Goal: Find specific page/section: Find specific page/section

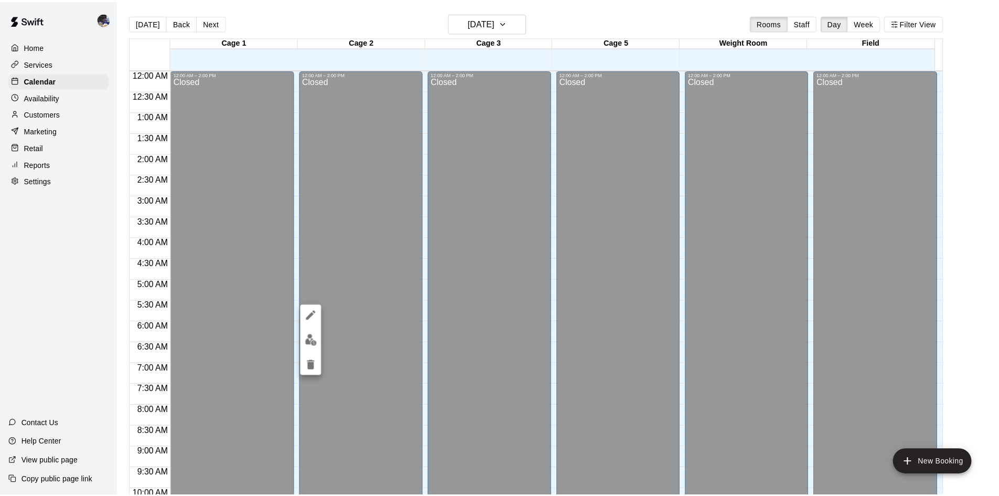
scroll to position [508, 0]
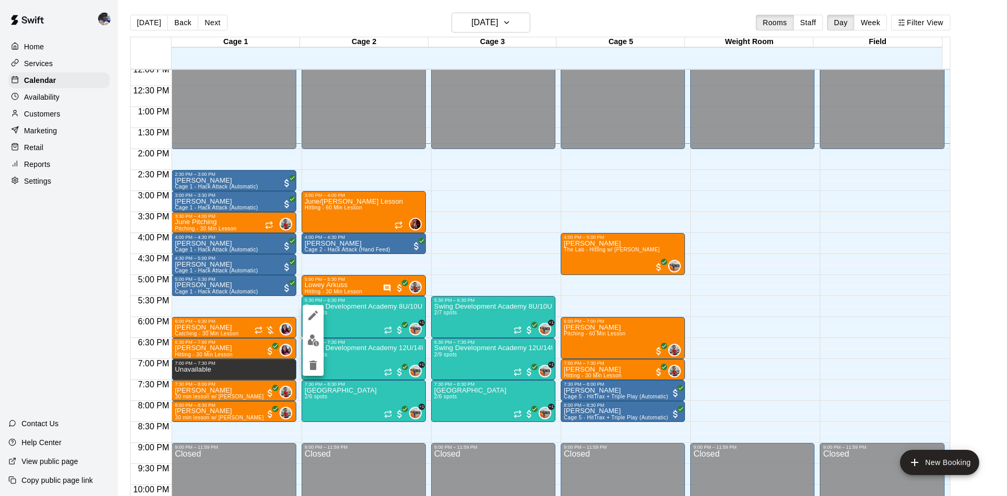
click at [480, 157] on div at bounding box center [503, 248] width 1007 height 496
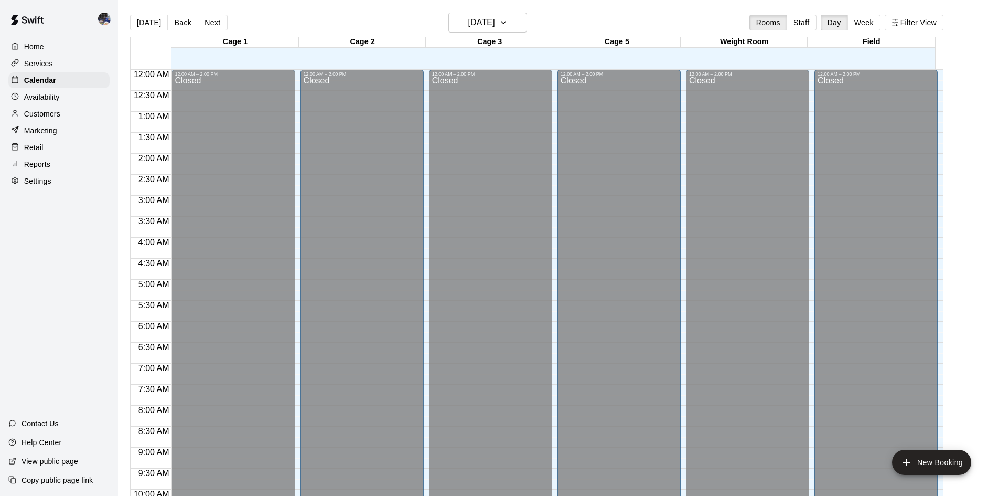
scroll to position [533, 0]
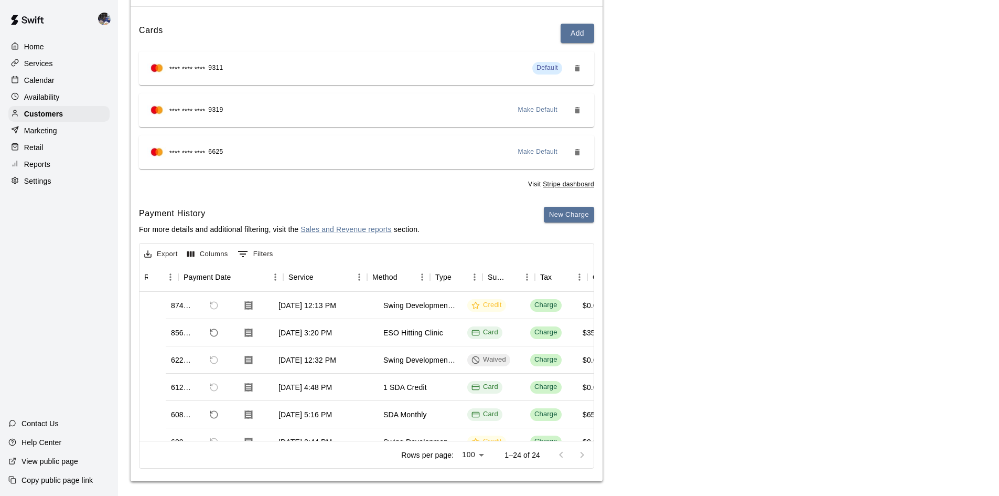
scroll to position [0, 95]
